Goal: Communication & Community: Answer question/provide support

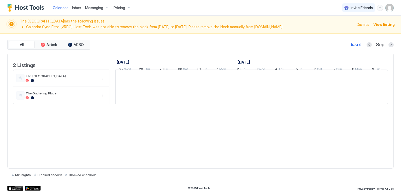
scroll to position [0, 290]
click at [256, 17] on div "The Airplane Art House has the following issues: Calendar Sync Error: (VRBO) Ho…" at bounding box center [200, 25] width 401 height 18
click at [78, 5] on span "Inbox" at bounding box center [76, 7] width 9 height 4
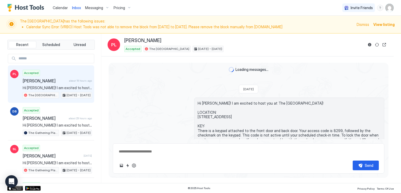
scroll to position [469, 0]
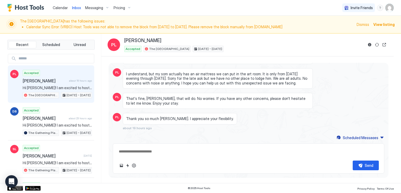
click at [151, 7] on div "Calendar Inbox Messaging Pricing Invite Friends RM" at bounding box center [200, 8] width 401 height 16
drag, startPoint x: 180, startPoint y: 7, endPoint x: 191, endPoint y: 2, distance: 12.0
click at [180, 7] on div "Calendar Inbox Messaging Pricing Invite Friends RM" at bounding box center [200, 8] width 401 height 16
click at [157, 14] on div "Calendar Inbox Messaging Pricing Invite Friends RM" at bounding box center [200, 8] width 401 height 16
type textarea "*"
